Goal: Task Accomplishment & Management: Use online tool/utility

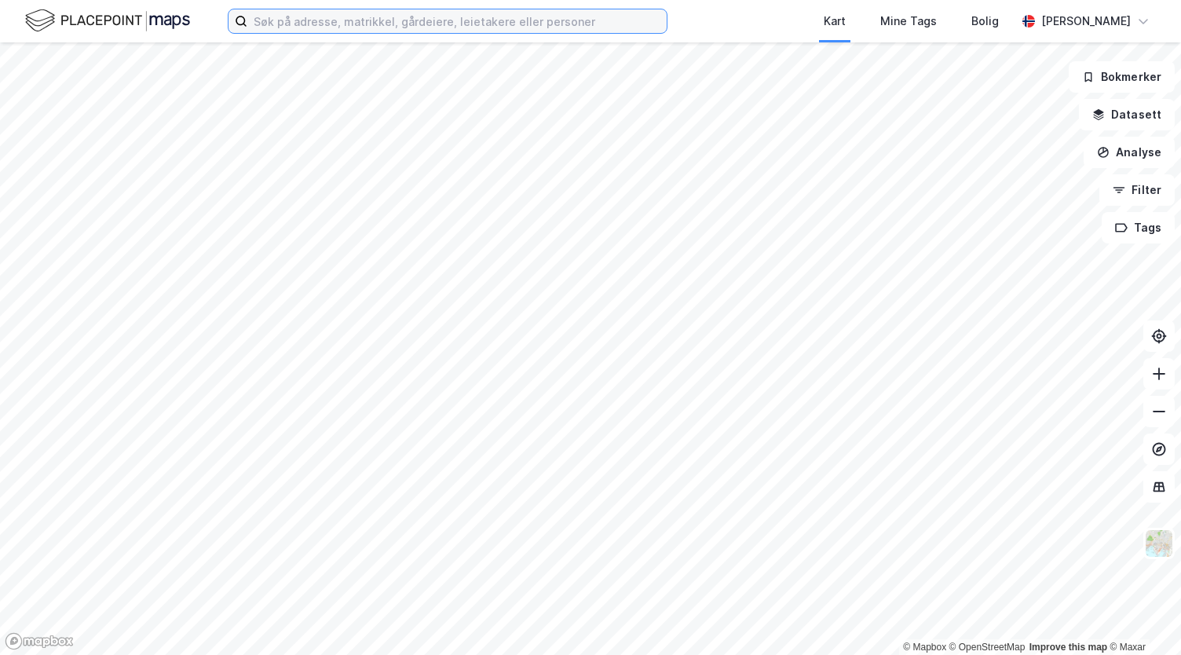
click at [320, 29] on input at bounding box center [456, 21] width 419 height 24
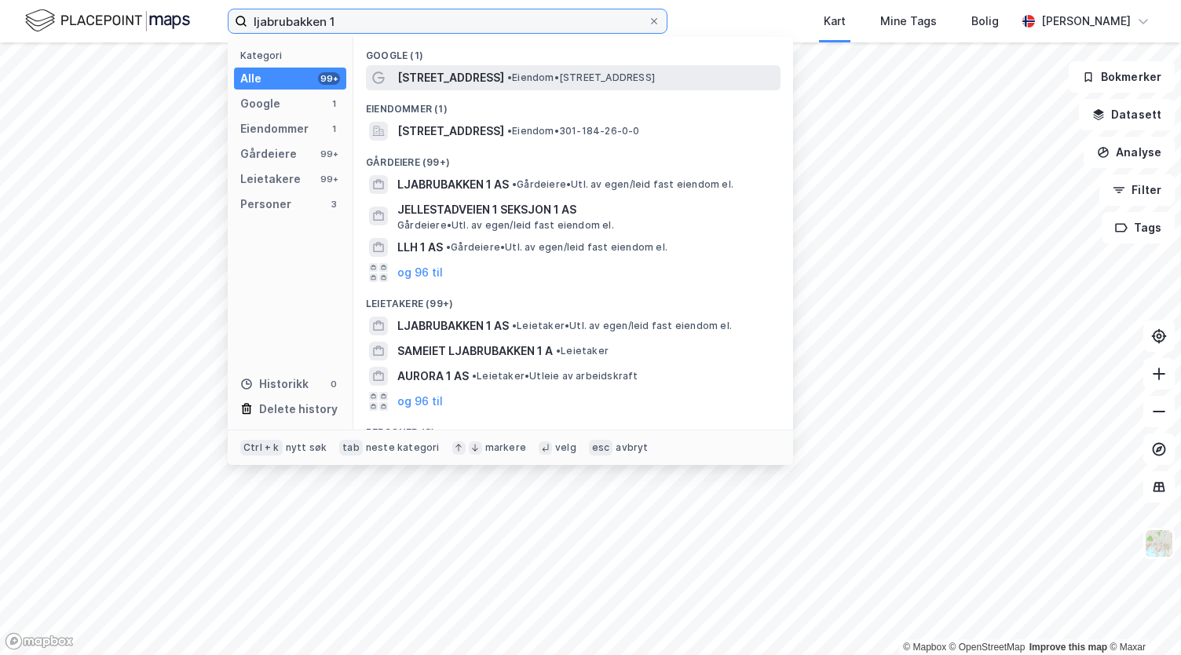
type input "ljabrubakken 1"
click at [578, 79] on span "• Eiendom • [STREET_ADDRESS]" at bounding box center [581, 77] width 148 height 13
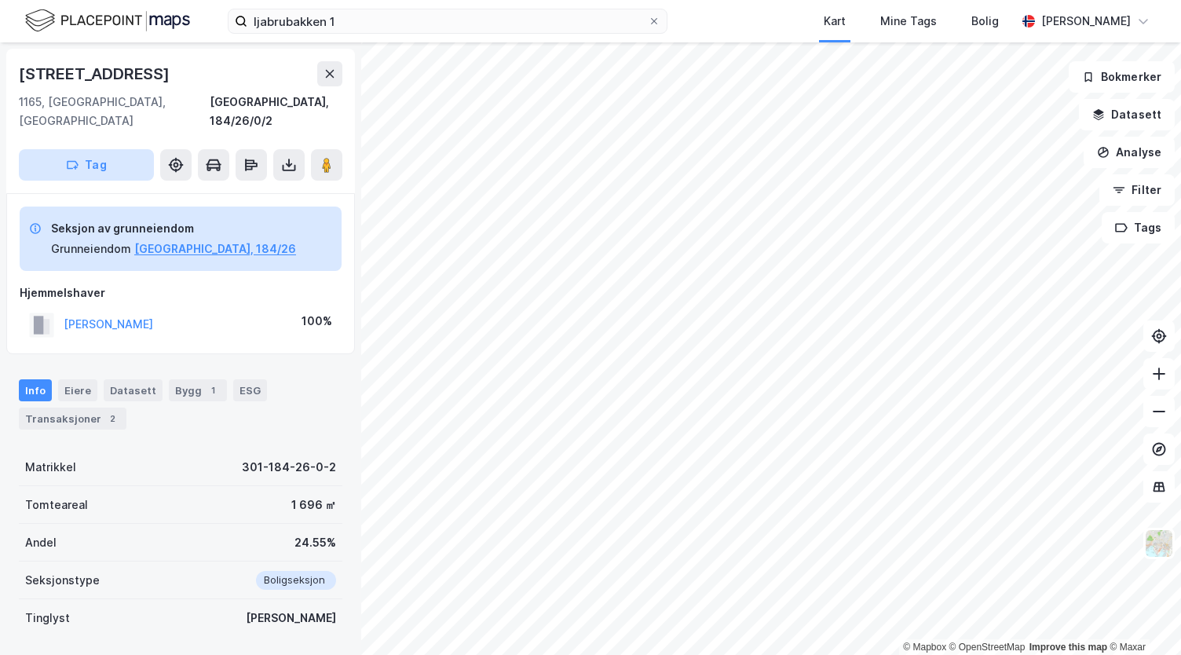
click at [60, 155] on button "Tag" at bounding box center [86, 164] width 135 height 31
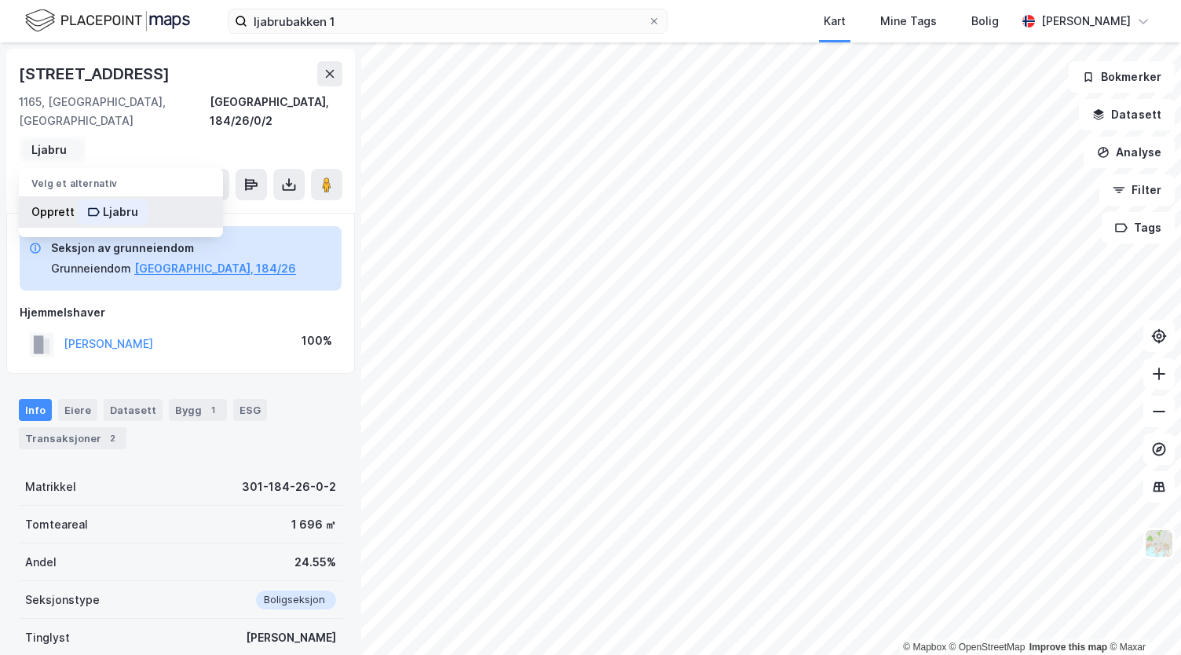
type input "Ljabru"
click at [96, 206] on icon at bounding box center [93, 212] width 13 height 13
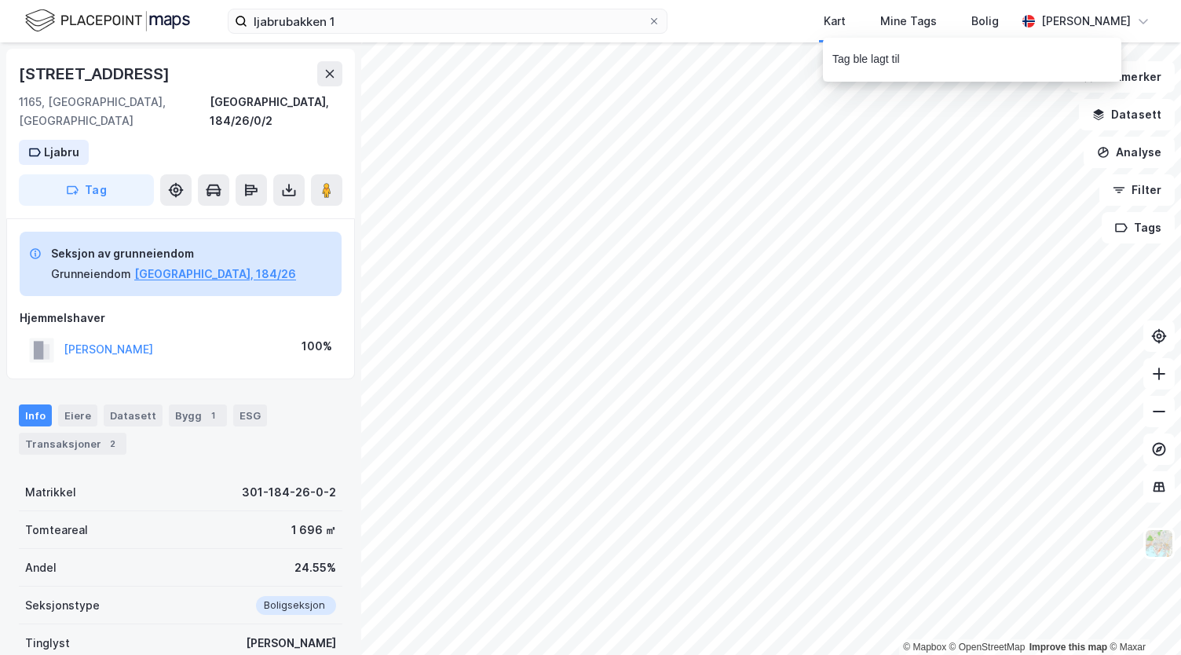
scroll to position [107, 0]
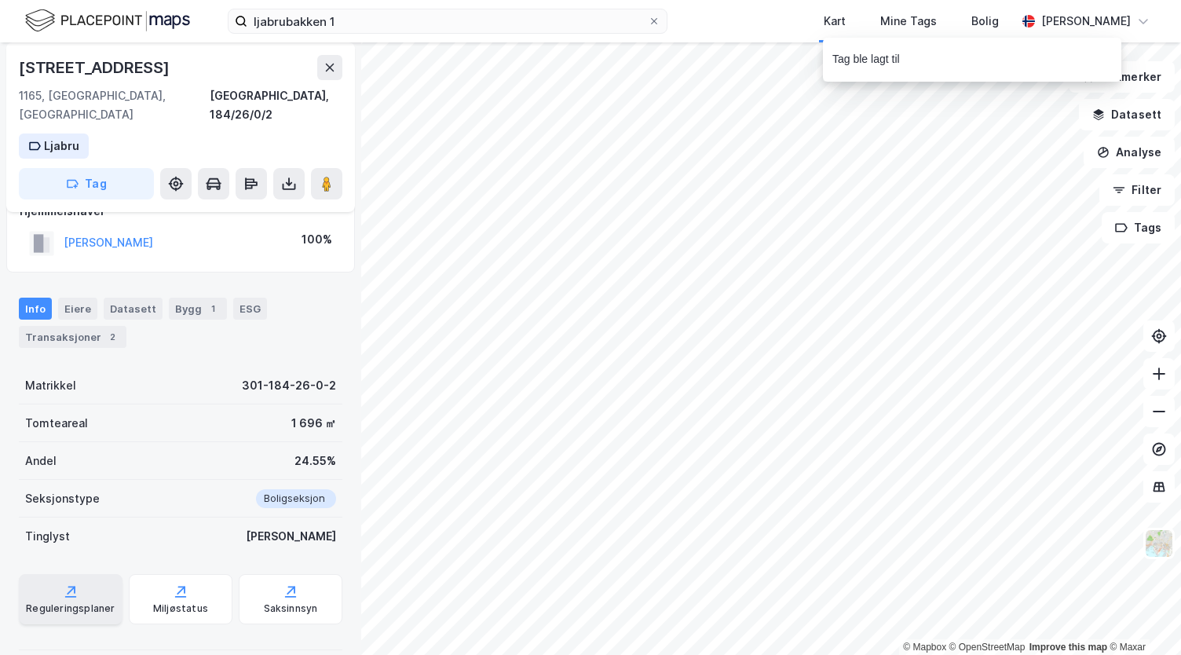
click at [77, 599] on div "Reguleringsplaner" at bounding box center [71, 599] width 104 height 50
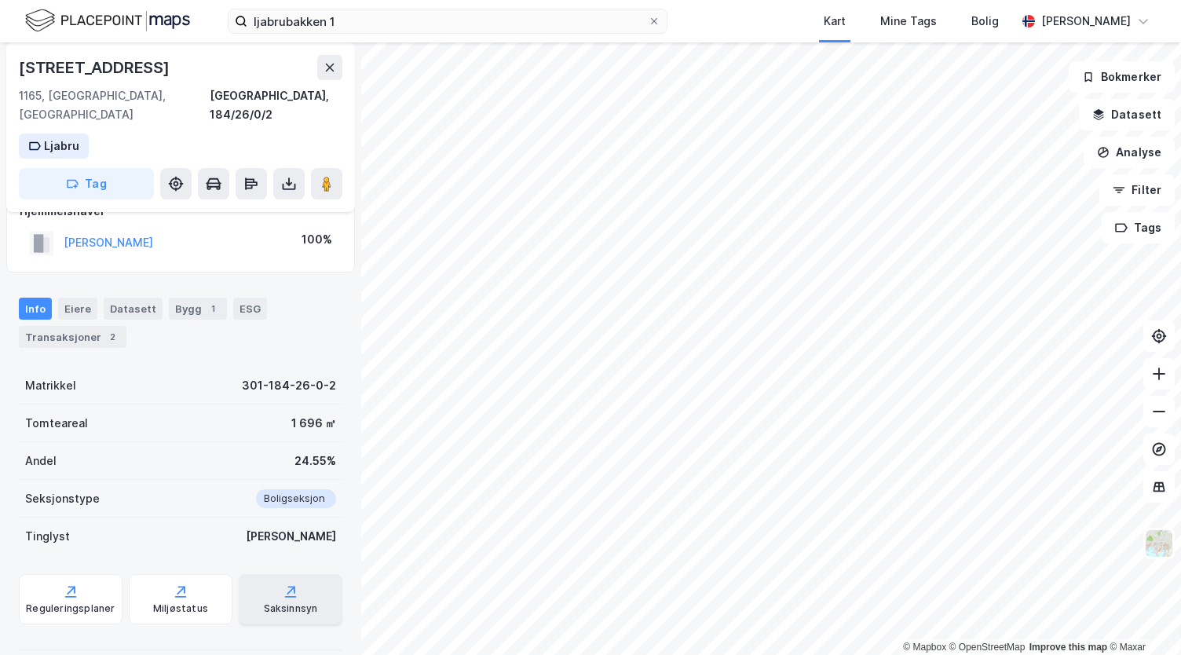
click at [306, 602] on div "Saksinnsyn" at bounding box center [291, 608] width 54 height 13
